Goal: Information Seeking & Learning: Find contact information

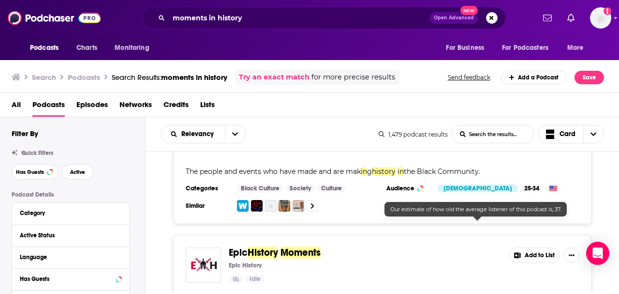
scroll to position [3080, 0]
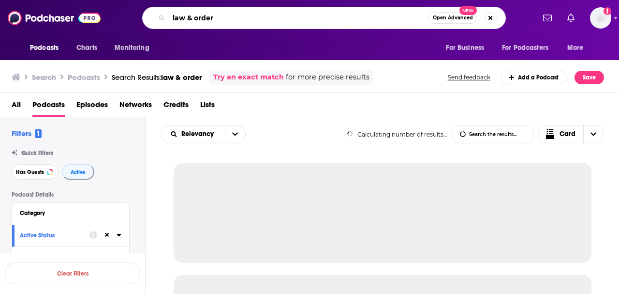
click at [210, 18] on input "law & order" at bounding box center [299, 17] width 260 height 15
drag, startPoint x: 211, startPoint y: 18, endPoint x: 163, endPoint y: 17, distance: 48.4
click at [163, 17] on div "law & order Open Advanced New" at bounding box center [324, 18] width 364 height 22
type input "public speaking"
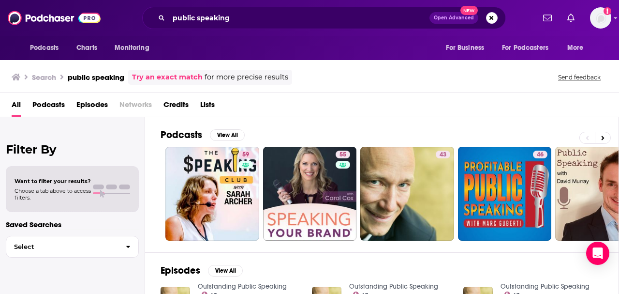
click at [41, 103] on span "Podcasts" at bounding box center [48, 107] width 32 height 20
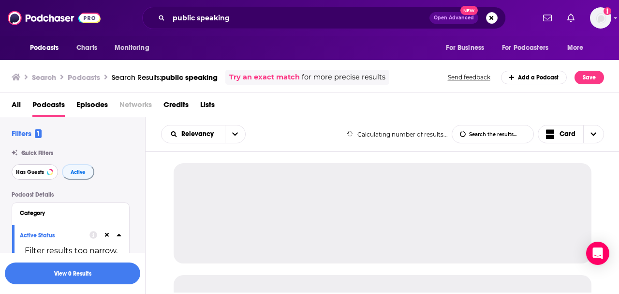
click at [43, 173] on span "Has Guests" at bounding box center [30, 171] width 28 height 5
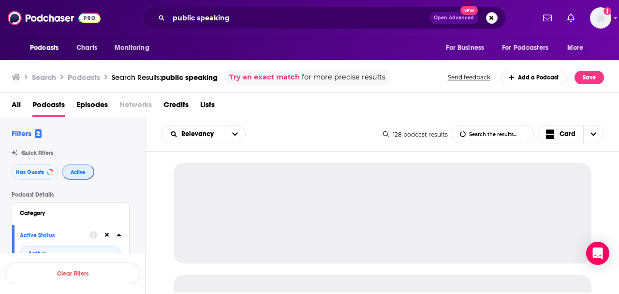
click at [80, 175] on span "Active" at bounding box center [78, 171] width 15 height 5
click at [73, 175] on span "Active" at bounding box center [77, 171] width 15 height 5
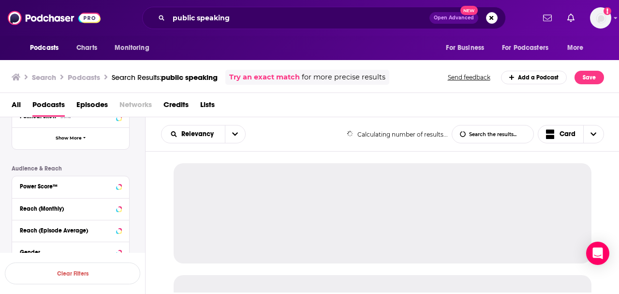
scroll to position [225, 0]
click at [117, 186] on icon at bounding box center [119, 186] width 5 height 8
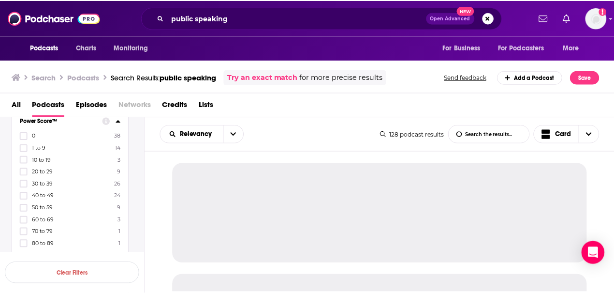
scroll to position [322, 0]
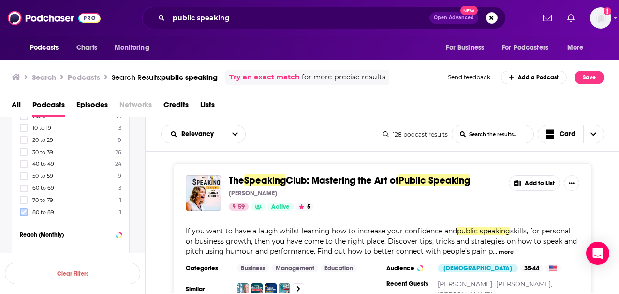
click at [23, 209] on icon at bounding box center [24, 212] width 6 height 6
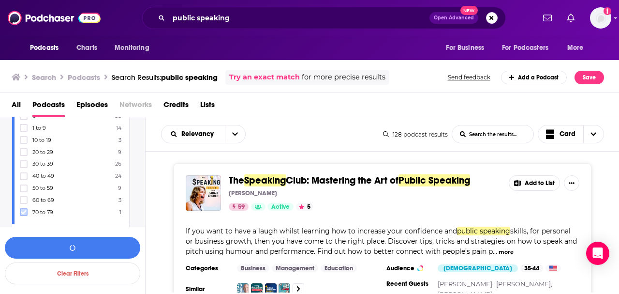
click at [23, 209] on icon at bounding box center [24, 212] width 6 height 6
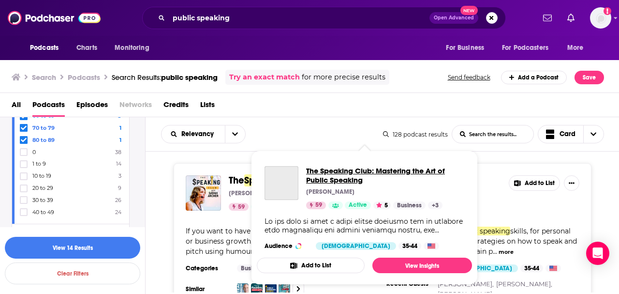
click at [367, 178] on span "The Speaking Club: Mastering the Art of Public Speaking" at bounding box center [385, 175] width 158 height 18
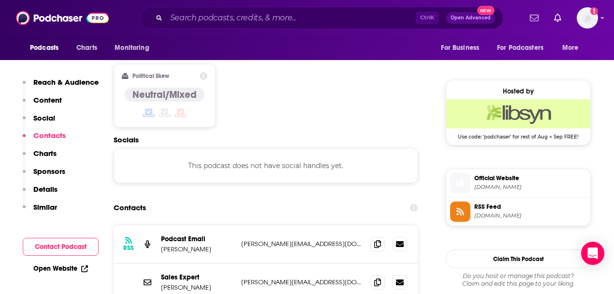
scroll to position [741, 0]
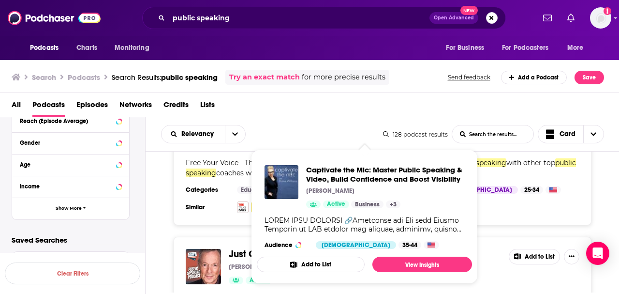
scroll to position [1418, 0]
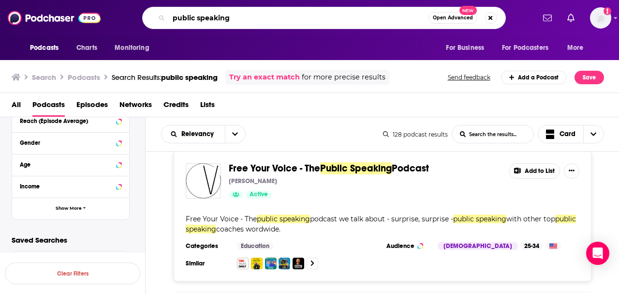
click at [232, 15] on input "public speaking" at bounding box center [299, 17] width 260 height 15
drag, startPoint x: 234, startPoint y: 19, endPoint x: 162, endPoint y: 14, distance: 72.7
click at [162, 14] on div "public speaking Open Advanced New" at bounding box center [324, 18] width 364 height 22
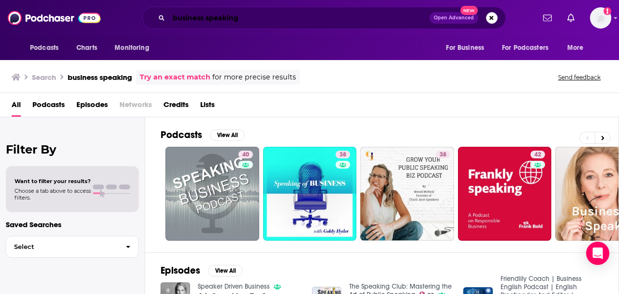
click at [260, 18] on input "business speaking" at bounding box center [299, 17] width 261 height 15
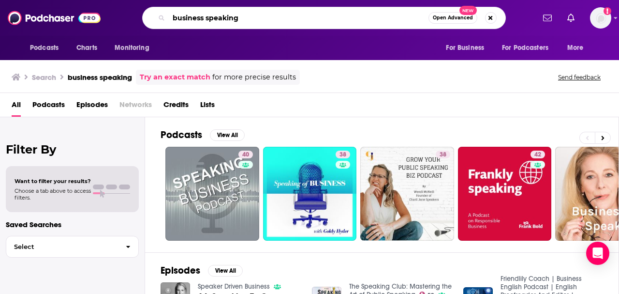
drag, startPoint x: 260, startPoint y: 18, endPoint x: 152, endPoint y: 17, distance: 107.9
click at [152, 17] on div "business speaking Open Advanced New" at bounding box center [324, 18] width 364 height 22
paste input "Morning Brew"
type input "Morning Brew"
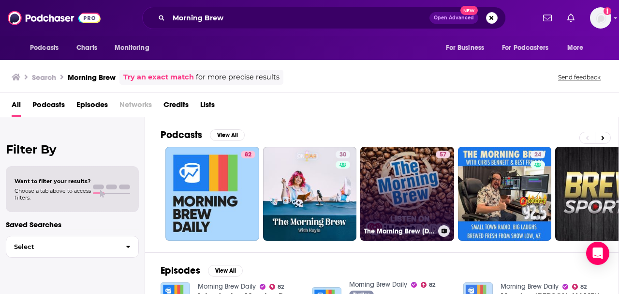
click at [427, 197] on link "57 The Morning Brew [DEMOGRAPHIC_DATA] Podcast - On iHeartRadio" at bounding box center [407, 194] width 94 height 94
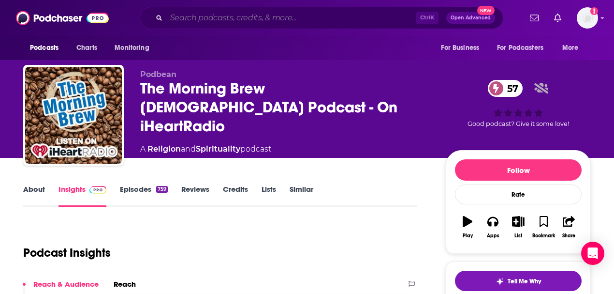
click at [229, 12] on input "Search podcasts, credits, & more..." at bounding box center [291, 17] width 250 height 15
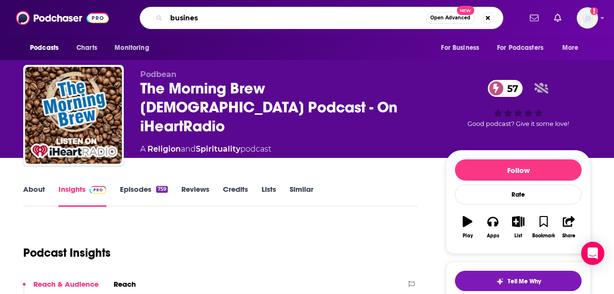
type input "business"
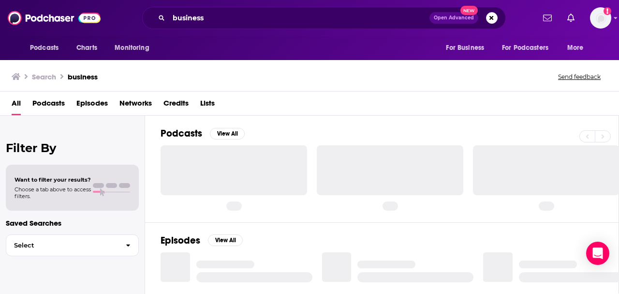
click at [59, 103] on span "Podcasts" at bounding box center [48, 105] width 32 height 20
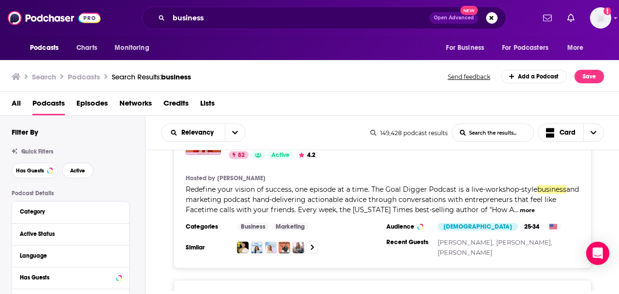
scroll to position [225, 0]
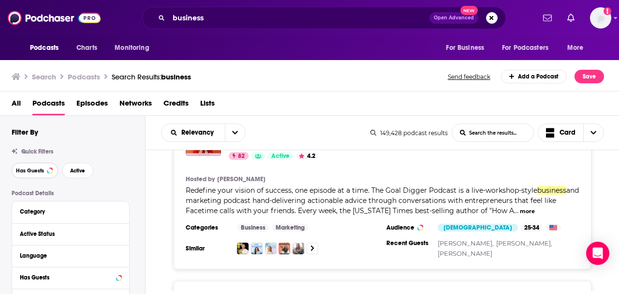
click at [31, 176] on button "Has Guests" at bounding box center [35, 169] width 46 height 15
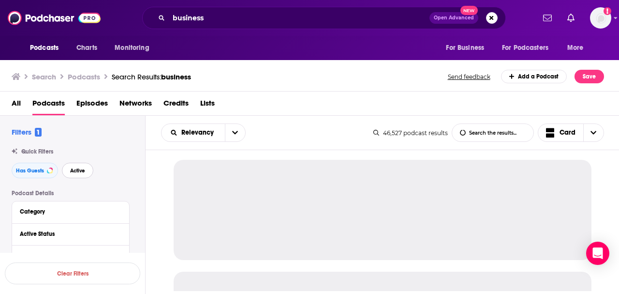
click at [83, 175] on button "Active" at bounding box center [77, 169] width 31 height 15
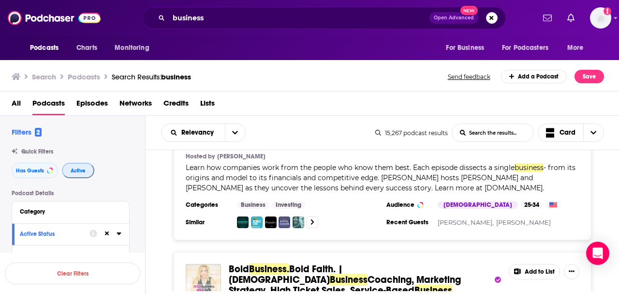
scroll to position [1805, 0]
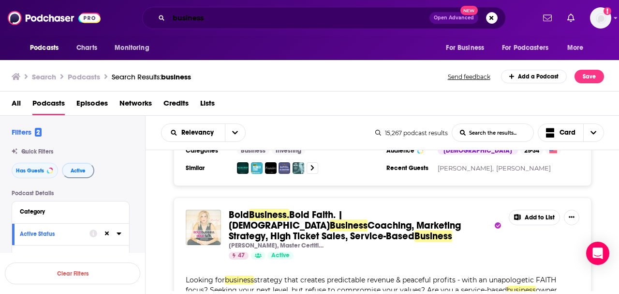
click at [241, 22] on input "business" at bounding box center [299, 17] width 261 height 15
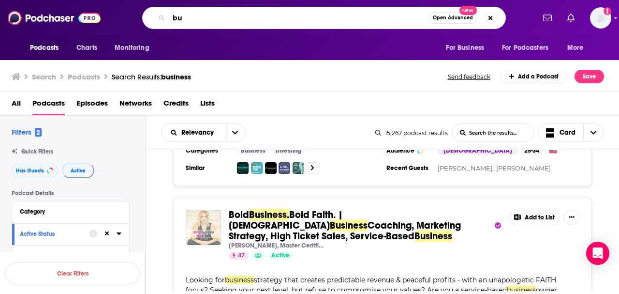
type input "b"
type input "leadership"
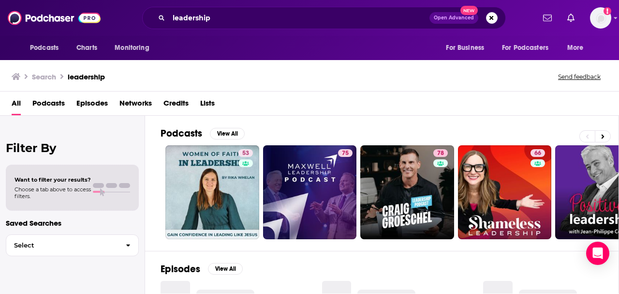
click at [44, 104] on span "Podcasts" at bounding box center [48, 105] width 32 height 20
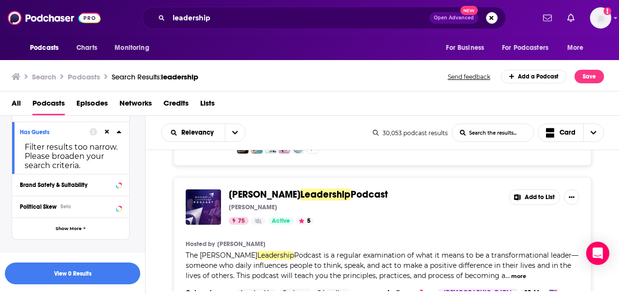
scroll to position [193, 0]
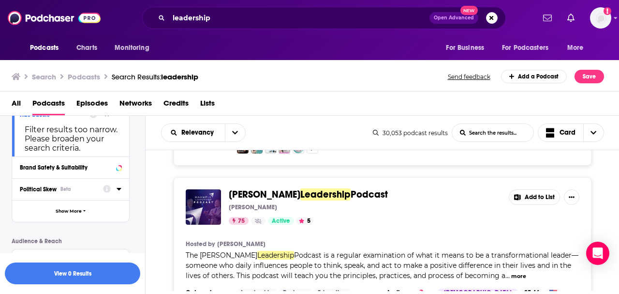
click at [119, 190] on icon at bounding box center [119, 189] width 4 height 2
click at [23, 224] on icon at bounding box center [24, 222] width 6 height 6
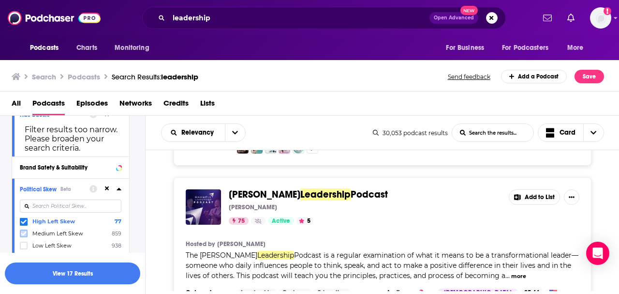
click at [23, 236] on icon at bounding box center [24, 233] width 6 height 4
click at [23, 247] on icon at bounding box center [24, 245] width 6 height 4
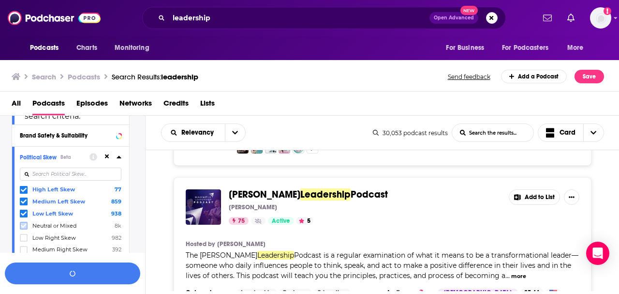
click at [24, 226] on icon at bounding box center [24, 225] width 6 height 4
click at [67, 271] on button "View 220 Results" at bounding box center [72, 273] width 135 height 22
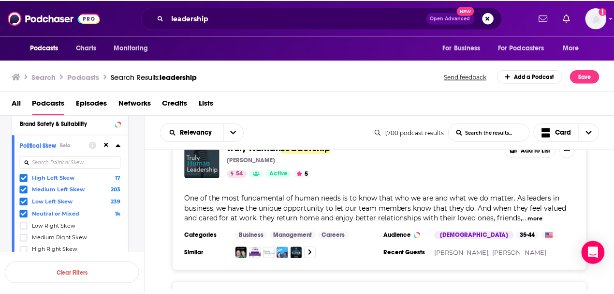
scroll to position [838, 0]
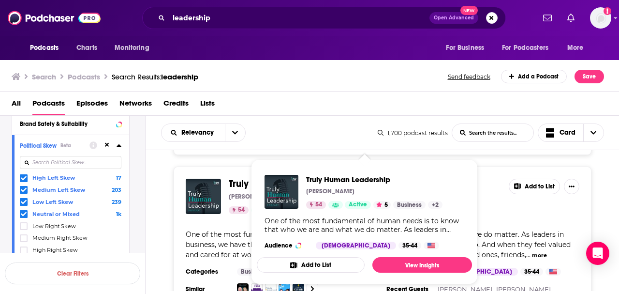
click at [247, 177] on span "Truly Human" at bounding box center [256, 183] width 54 height 12
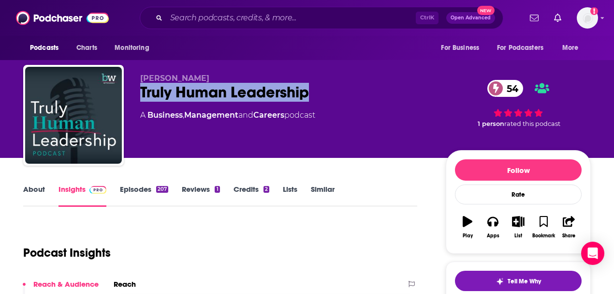
drag, startPoint x: 308, startPoint y: 102, endPoint x: 139, endPoint y: 96, distance: 168.4
click at [139, 96] on div "[PERSON_NAME] Truly Human Leadership 54 A Business , Management and Careers pod…" at bounding box center [307, 117] width 568 height 104
copy h2 "Truly Human Leadership"
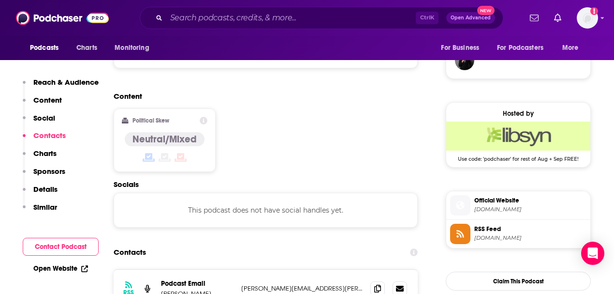
scroll to position [774, 0]
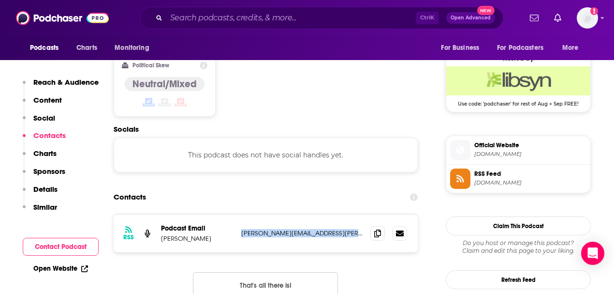
drag, startPoint x: 349, startPoint y: 182, endPoint x: 241, endPoint y: 185, distance: 108.4
click at [241, 214] on div "RSS Podcast Email [PERSON_NAME] [PERSON_NAME][EMAIL_ADDRESS][PERSON_NAME][PERSO…" at bounding box center [266, 233] width 304 height 38
copy p "[PERSON_NAME][EMAIL_ADDRESS][PERSON_NAME][PERSON_NAME][DOMAIN_NAME]"
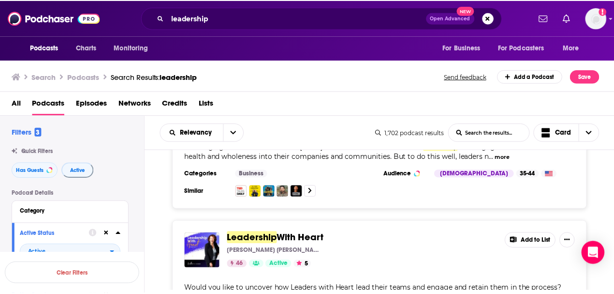
scroll to position [1902, 0]
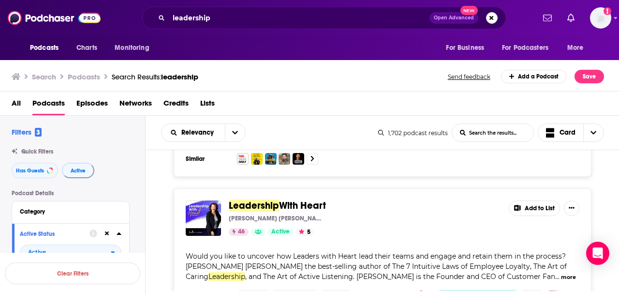
click at [250, 199] on span "Leadership" at bounding box center [254, 205] width 50 height 12
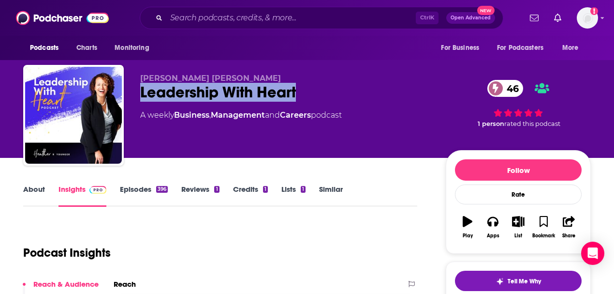
drag, startPoint x: 301, startPoint y: 90, endPoint x: 135, endPoint y: 90, distance: 165.9
click at [135, 90] on div "[PERSON_NAME] [PERSON_NAME] With Heart 46 A weekly Business , Management and Ca…" at bounding box center [307, 117] width 568 height 104
copy h2 "Leadership With Heart"
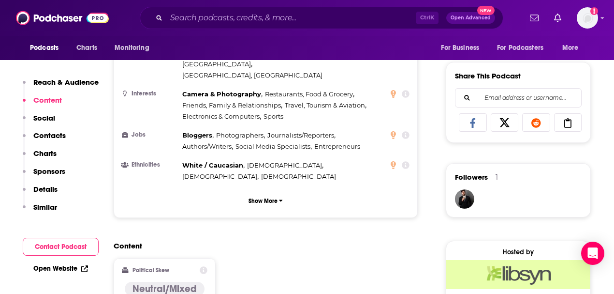
scroll to position [709, 0]
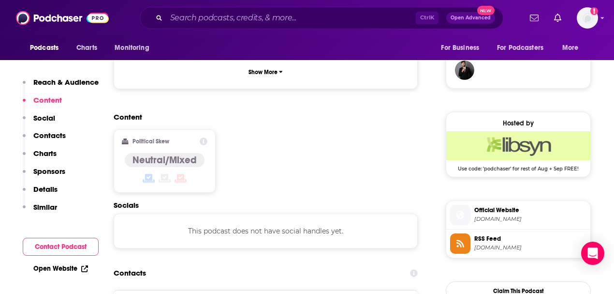
drag, startPoint x: 339, startPoint y: 247, endPoint x: 240, endPoint y: 251, distance: 99.7
copy p "[PERSON_NAME][EMAIL_ADDRESS][DOMAIN_NAME]"
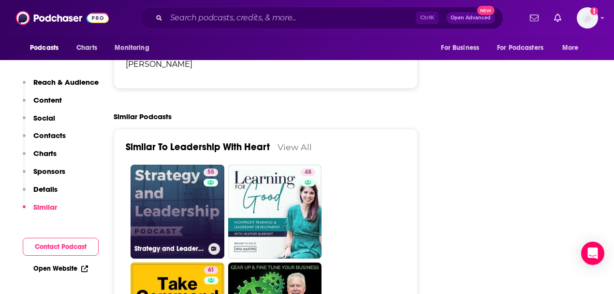
scroll to position [1451, 0]
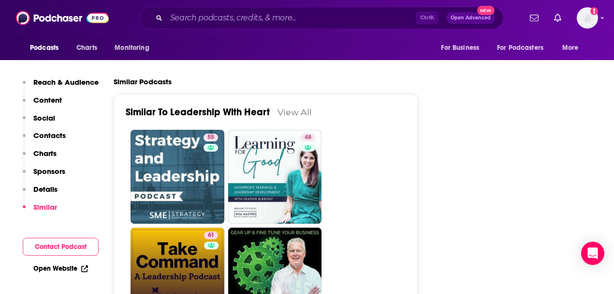
click at [168, 227] on link "61 Take Command: A Leadership Podcast" at bounding box center [178, 274] width 94 height 94
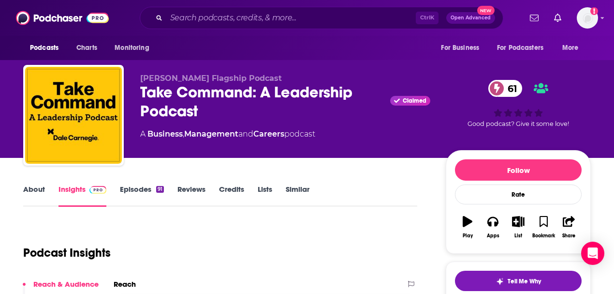
click at [188, 231] on div "Podcast Insights" at bounding box center [216, 246] width 386 height 49
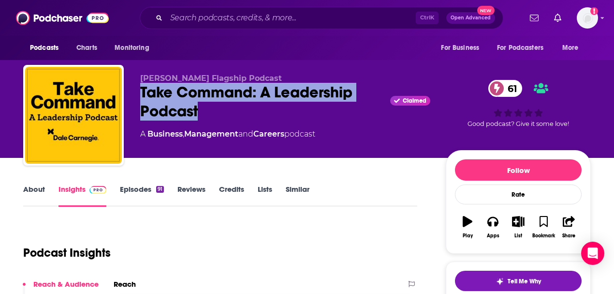
drag, startPoint x: 224, startPoint y: 114, endPoint x: 140, endPoint y: 99, distance: 85.6
click at [140, 99] on div "Take Command: A Leadership Podcast Claimed 61" at bounding box center [285, 102] width 290 height 38
copy h2 "Take Command: A Leadership Podcast"
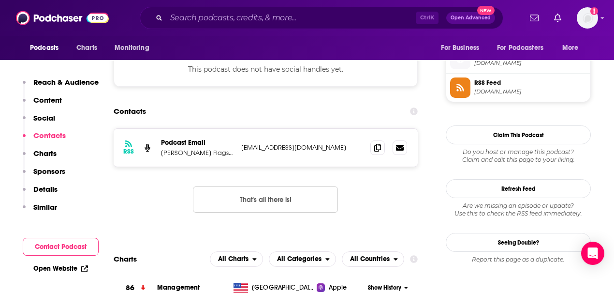
scroll to position [838, 0]
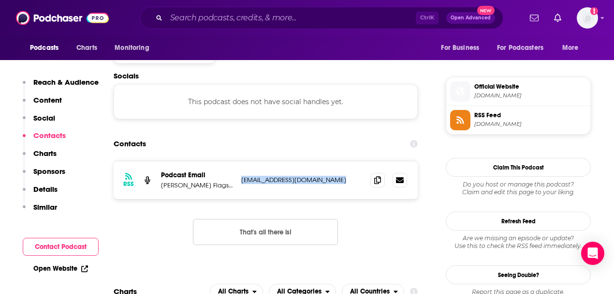
drag, startPoint x: 242, startPoint y: 120, endPoint x: 398, endPoint y: 127, distance: 155.9
click at [398, 161] on div "RSS Podcast Email [PERSON_NAME] Flagship Podcast [EMAIL_ADDRESS][DOMAIN_NAME] […" at bounding box center [266, 180] width 304 height 38
copy div "[EMAIL_ADDRESS][DOMAIN_NAME] [DOMAIN_NAME][EMAIL_ADDRESS][DOMAIN_NAME]"
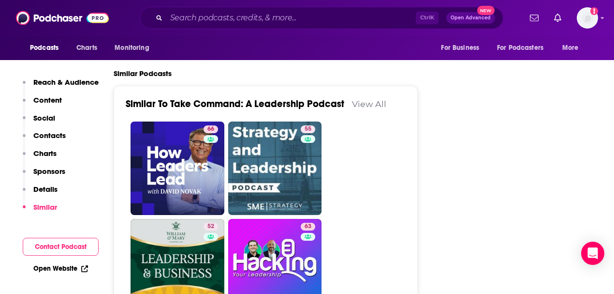
scroll to position [1612, 0]
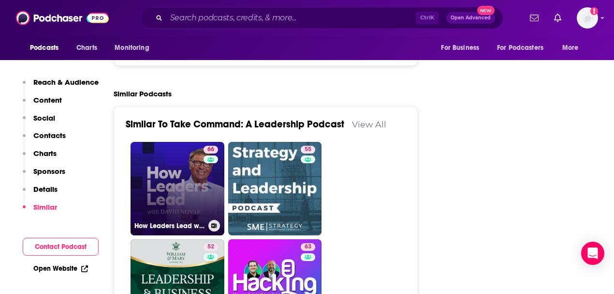
click at [162, 143] on link "66 How Leaders Lead with [PERSON_NAME]" at bounding box center [178, 189] width 94 height 94
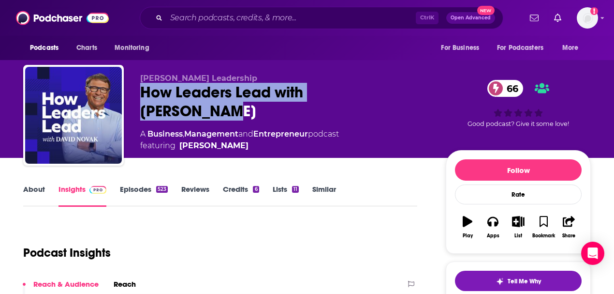
drag, startPoint x: 405, startPoint y: 92, endPoint x: 140, endPoint y: 102, distance: 265.2
click at [140, 102] on div "[PERSON_NAME] Leadership How Leaders Lead with [PERSON_NAME] 66 A Business , Ma…" at bounding box center [285, 113] width 290 height 78
copy h2 "How Leaders Lead with [PERSON_NAME]"
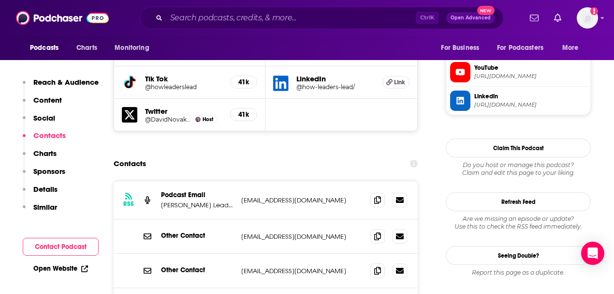
scroll to position [935, 0]
drag, startPoint x: 240, startPoint y: 141, endPoint x: 357, endPoint y: 141, distance: 117.0
click at [357, 180] on div "RSS Podcast Email [PERSON_NAME] Leadership [EMAIL_ADDRESS][DOMAIN_NAME] [EMAIL_…" at bounding box center [266, 199] width 304 height 38
copy p "[EMAIL_ADDRESS][DOMAIN_NAME]"
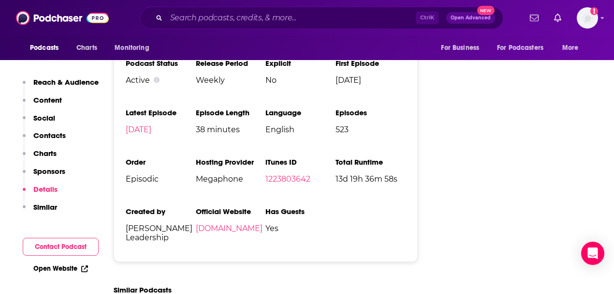
scroll to position [2031, 0]
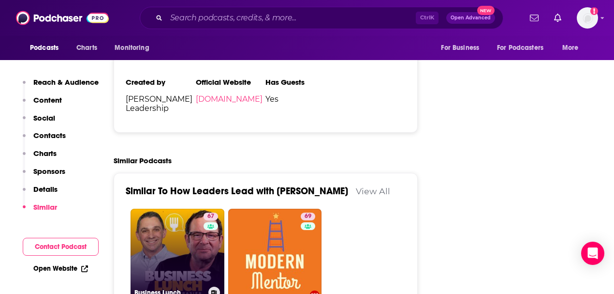
click at [188, 211] on link "67 Business Lunch" at bounding box center [178, 255] width 94 height 94
type input "[URL][DOMAIN_NAME]"
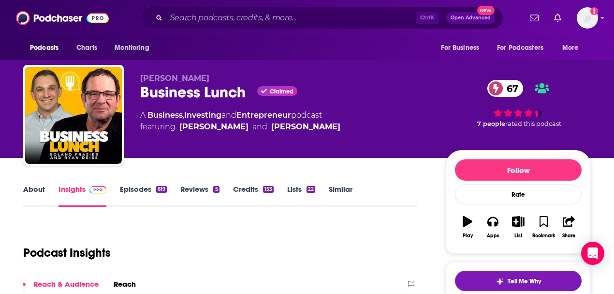
scroll to position [64, 0]
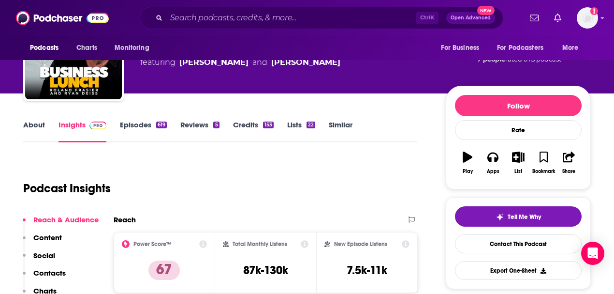
click at [42, 135] on link "About" at bounding box center [34, 131] width 22 height 22
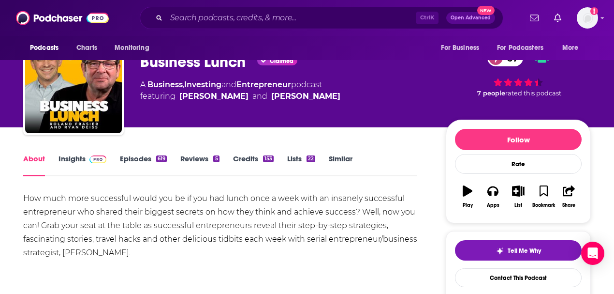
scroll to position [64, 0]
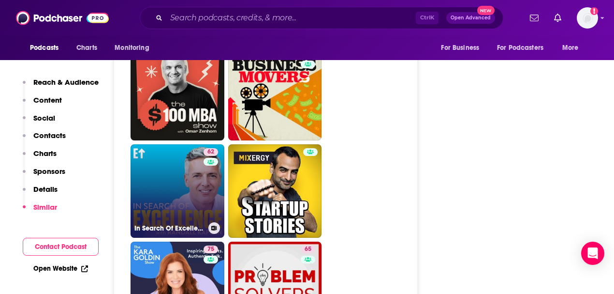
scroll to position [2063, 0]
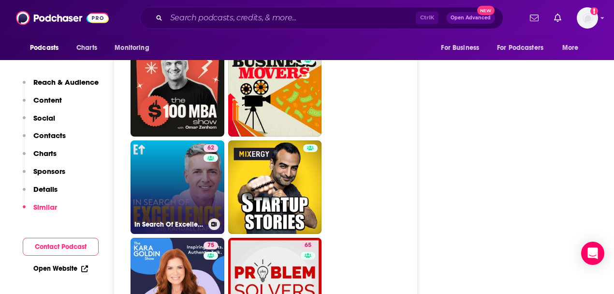
click at [173, 140] on link "62 In Search Of Excellence" at bounding box center [178, 187] width 94 height 94
type input "[URL][DOMAIN_NAME]"
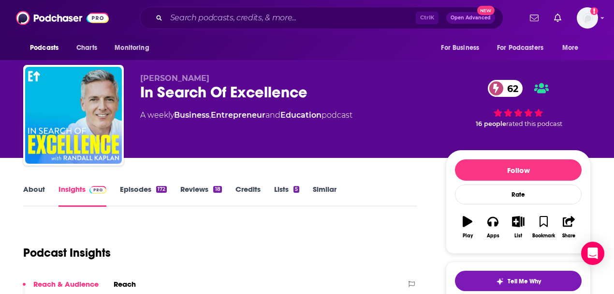
click at [39, 192] on link "About" at bounding box center [34, 195] width 22 height 22
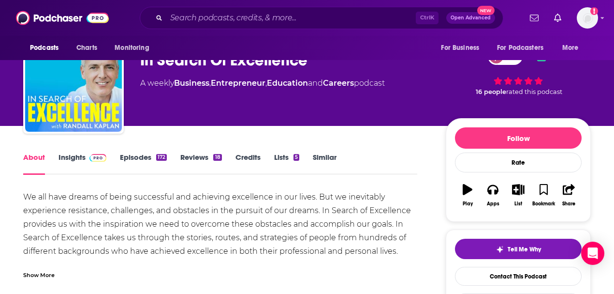
scroll to position [32, 0]
click at [80, 161] on link "Insights" at bounding box center [83, 163] width 48 height 22
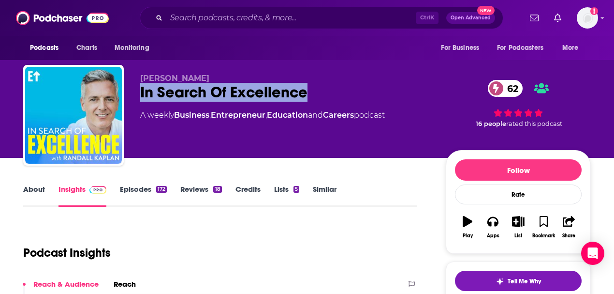
drag, startPoint x: 318, startPoint y: 91, endPoint x: 140, endPoint y: 100, distance: 178.7
click at [140, 100] on div "[PERSON_NAME] In Search Of Excellence 62 A weekly Business , Entrepreneur , Edu…" at bounding box center [307, 117] width 568 height 104
copy h2 "In Search Of Excellence"
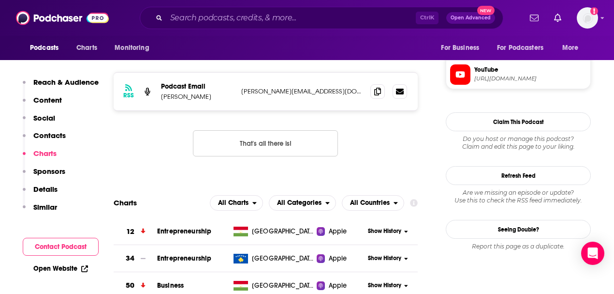
scroll to position [838, 0]
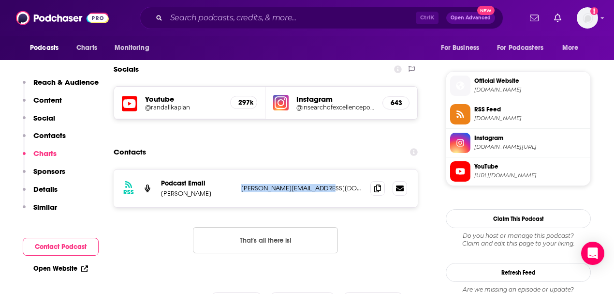
drag, startPoint x: 333, startPoint y: 141, endPoint x: 242, endPoint y: 137, distance: 91.0
click at [242, 184] on p "[PERSON_NAME][EMAIL_ADDRESS][DOMAIN_NAME]" at bounding box center [301, 188] width 121 height 8
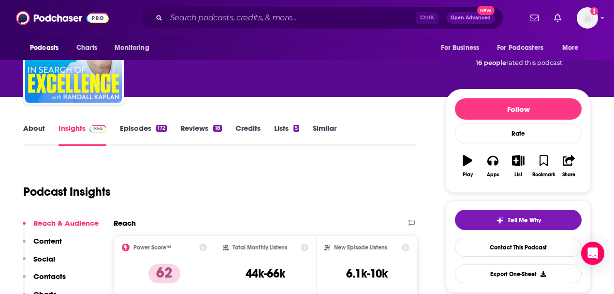
scroll to position [0, 0]
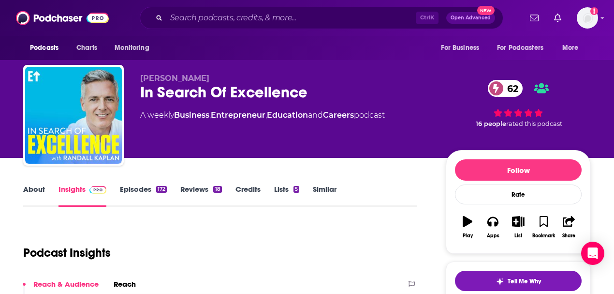
click at [30, 187] on link "About" at bounding box center [34, 195] width 22 height 22
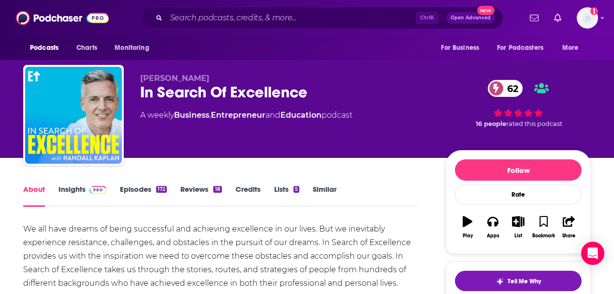
click at [86, 193] on span at bounding box center [96, 188] width 21 height 9
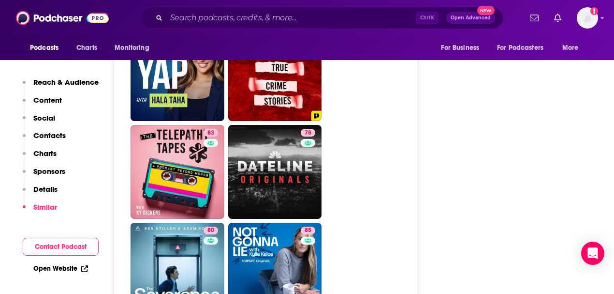
scroll to position [1838, 0]
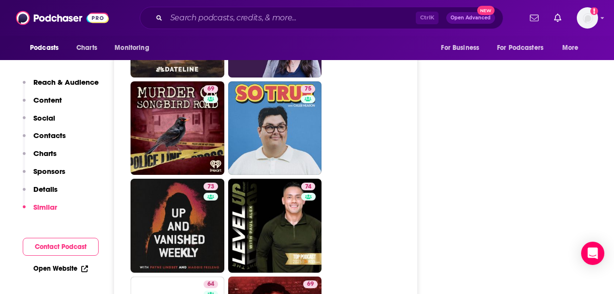
scroll to position [2482, 0]
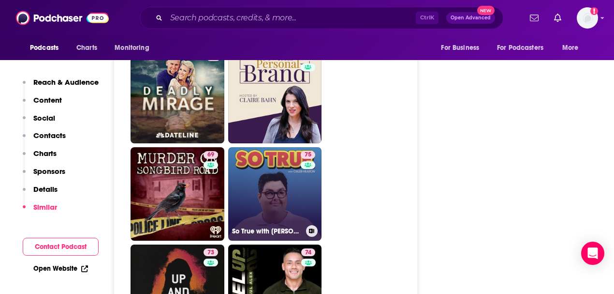
click at [302, 153] on div "75" at bounding box center [309, 188] width 17 height 74
type input "[URL][DOMAIN_NAME][PERSON_NAME]"
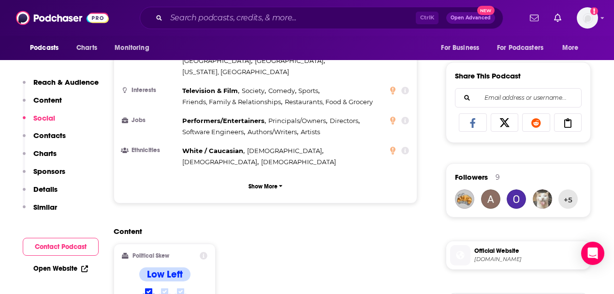
scroll to position [806, 0]
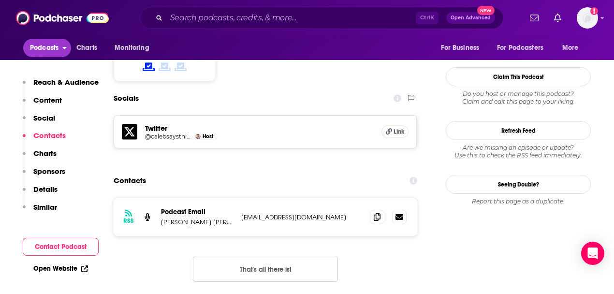
click at [46, 48] on span "Podcasts" at bounding box center [44, 48] width 29 height 14
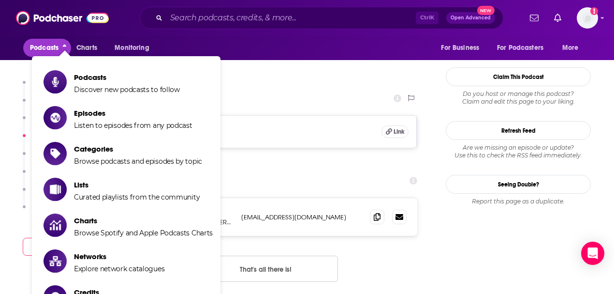
click at [294, 116] on div "Twitter @calebsaysthings Host Link" at bounding box center [265, 132] width 303 height 32
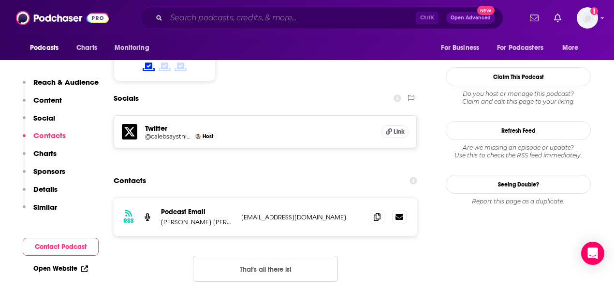
click at [245, 21] on input "Search podcasts, credits, & more..." at bounding box center [291, 17] width 250 height 15
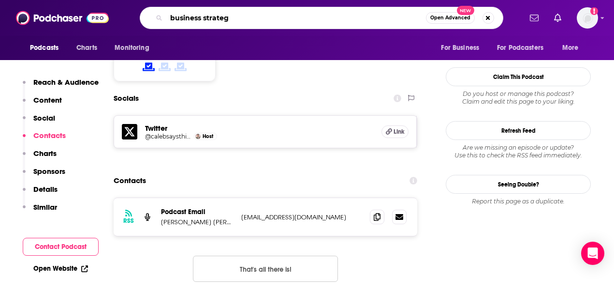
type input "business strategy"
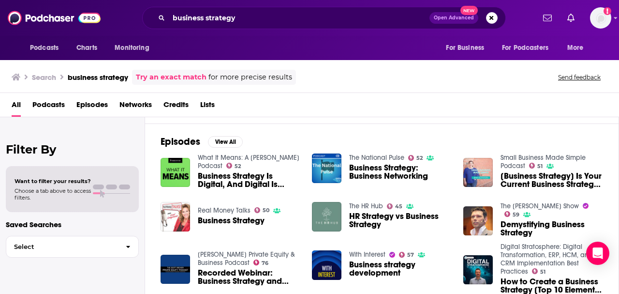
scroll to position [161, 0]
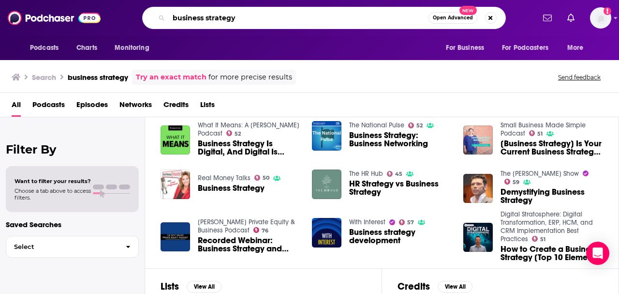
drag, startPoint x: 249, startPoint y: 21, endPoint x: 151, endPoint y: 17, distance: 98.2
click at [151, 17] on div "business strategy Open Advanced New" at bounding box center [324, 18] width 364 height 22
type input "corporate communication"
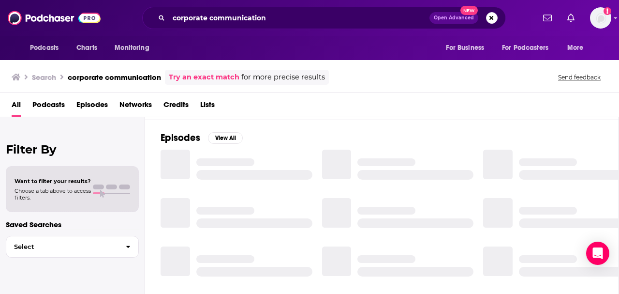
scroll to position [161, 0]
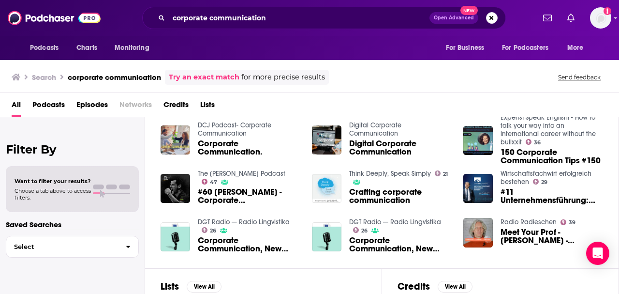
click at [55, 105] on span "Podcasts" at bounding box center [48, 107] width 32 height 20
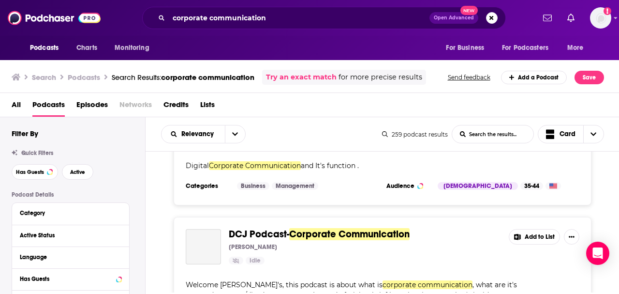
scroll to position [258, 0]
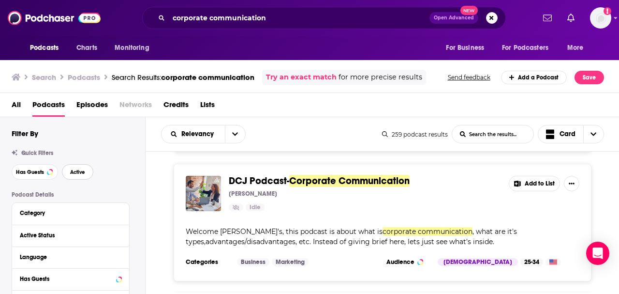
click at [77, 175] on span "Active" at bounding box center [77, 171] width 15 height 5
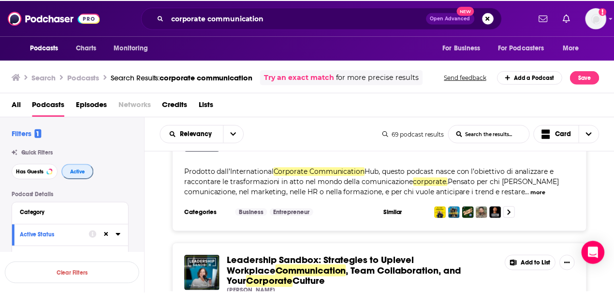
scroll to position [161, 0]
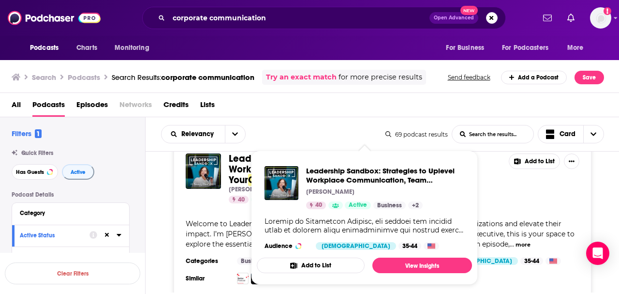
click at [358, 164] on div "Leadership Sandbox: Strategies to Uplevel Workplace Communication, Team Collabo…" at bounding box center [364, 207] width 215 height 99
click at [278, 171] on span "Communication" at bounding box center [313, 169] width 71 height 12
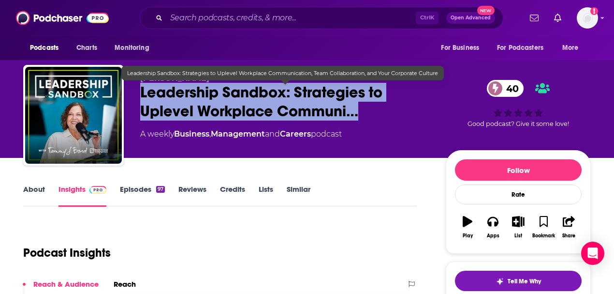
drag, startPoint x: 139, startPoint y: 88, endPoint x: 389, endPoint y: 118, distance: 251.3
click at [389, 118] on div "[PERSON_NAME] Leadership Sandbox: Strategies to Uplevel Workplace Communi… 40 A…" at bounding box center [307, 117] width 568 height 104
click at [273, 90] on span "Leadership Sandbox: Strategies to Uplevel Workplace Communi…" at bounding box center [285, 102] width 290 height 38
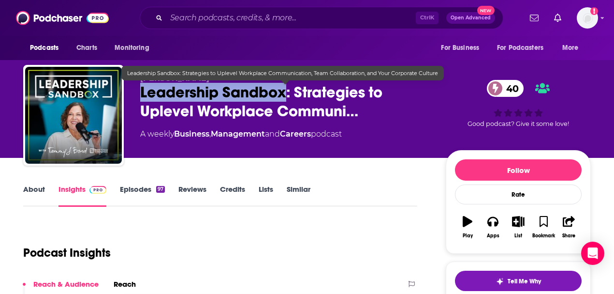
drag, startPoint x: 288, startPoint y: 93, endPoint x: 142, endPoint y: 100, distance: 146.7
click at [142, 100] on span "Leadership Sandbox: Strategies to Uplevel Workplace Communi…" at bounding box center [285, 102] width 290 height 38
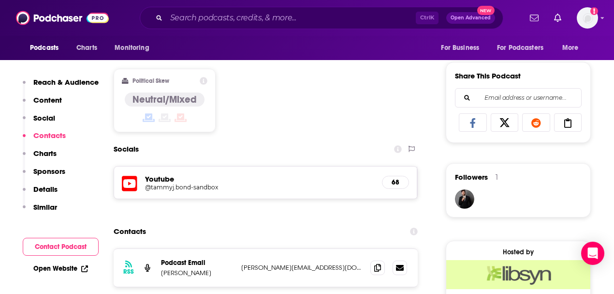
scroll to position [709, 0]
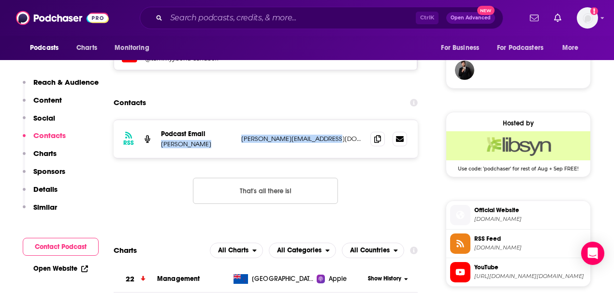
drag, startPoint x: 236, startPoint y: 138, endPoint x: 334, endPoint y: 149, distance: 97.9
click at [334, 149] on div "RSS Podcast Email [PERSON_NAME] Bond [EMAIL_ADDRESS][DOMAIN_NAME] [PERSON_NAME]…" at bounding box center [266, 139] width 304 height 38
click at [348, 143] on div "RSS Podcast Email [PERSON_NAME] Bond [EMAIL_ADDRESS][DOMAIN_NAME] [PERSON_NAME]…" at bounding box center [266, 139] width 304 height 38
drag, startPoint x: 349, startPoint y: 138, endPoint x: 242, endPoint y: 143, distance: 107.5
click at [242, 143] on div "RSS Podcast Email [PERSON_NAME] Bond [EMAIL_ADDRESS][DOMAIN_NAME] [PERSON_NAME]…" at bounding box center [266, 139] width 304 height 38
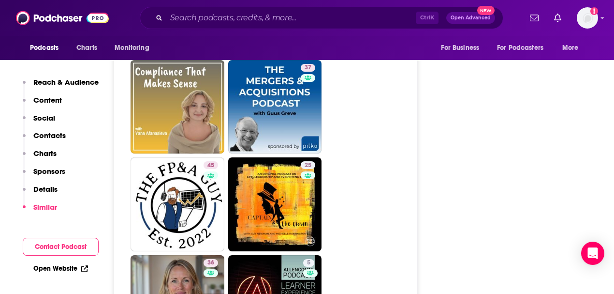
scroll to position [1709, 0]
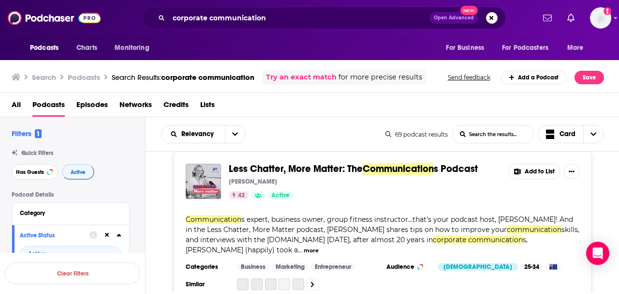
scroll to position [612, 0]
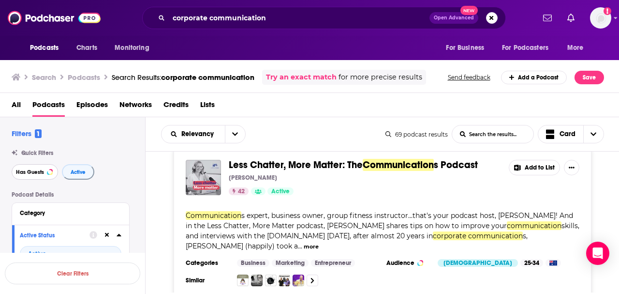
click at [35, 175] on button "Has Guests" at bounding box center [35, 171] width 46 height 15
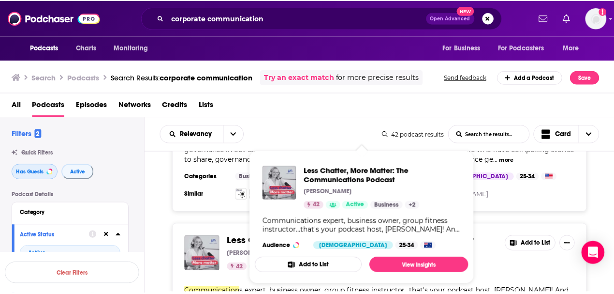
scroll to position [290, 0]
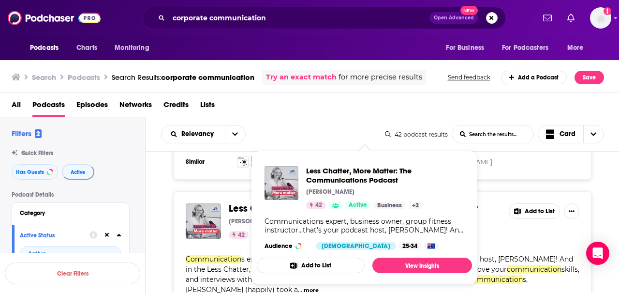
click at [241, 206] on span "Less Chatter, More Matter: The" at bounding box center [296, 208] width 134 height 12
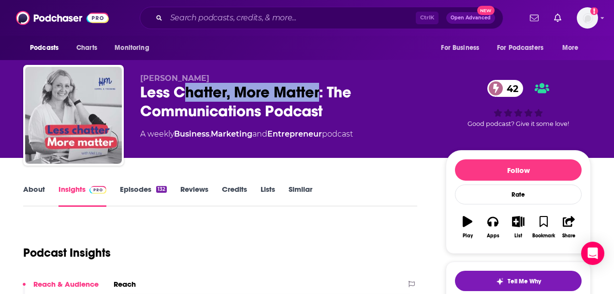
drag, startPoint x: 320, startPoint y: 92, endPoint x: 179, endPoint y: 97, distance: 140.8
click at [179, 97] on div "Less Chatter, More Matter: The Communications Podcast 42" at bounding box center [285, 102] width 290 height 38
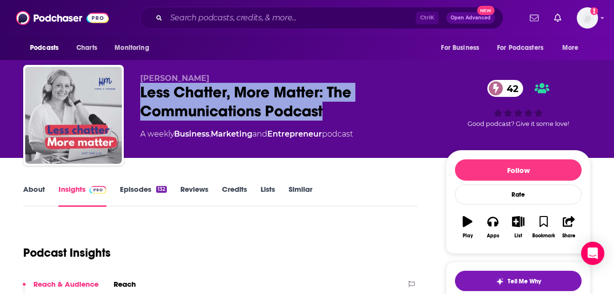
drag, startPoint x: 303, startPoint y: 112, endPoint x: 135, endPoint y: 96, distance: 169.0
click at [135, 96] on div "[PERSON_NAME] Less Chatter, More Matter: The Communications Podcast 42 A weekly…" at bounding box center [307, 117] width 568 height 104
drag, startPoint x: 268, startPoint y: 91, endPoint x: 285, endPoint y: 101, distance: 19.7
click at [268, 91] on div "Less Chatter, More Matter: The Communications Podcast 42" at bounding box center [285, 102] width 290 height 38
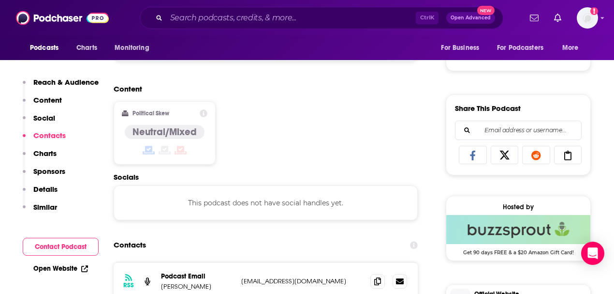
scroll to position [741, 0]
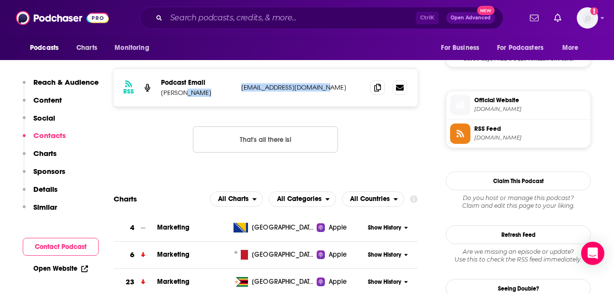
drag, startPoint x: 332, startPoint y: 89, endPoint x: 223, endPoint y: 89, distance: 108.3
click at [0, 0] on div "Podcast Email [PERSON_NAME] [EMAIL_ADDRESS][DOMAIN_NAME] [EMAIL_ADDRESS][DOMAIN…" at bounding box center [0, 0] width 0 height 0
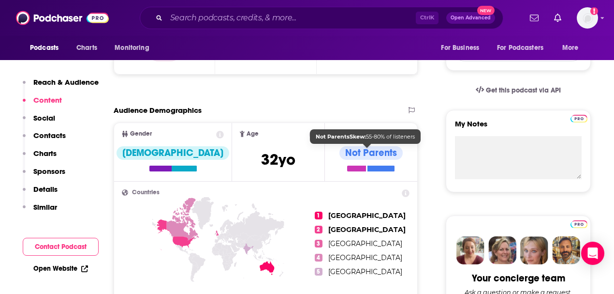
scroll to position [290, 0]
